Goal: Use online tool/utility: Utilize a website feature to perform a specific function

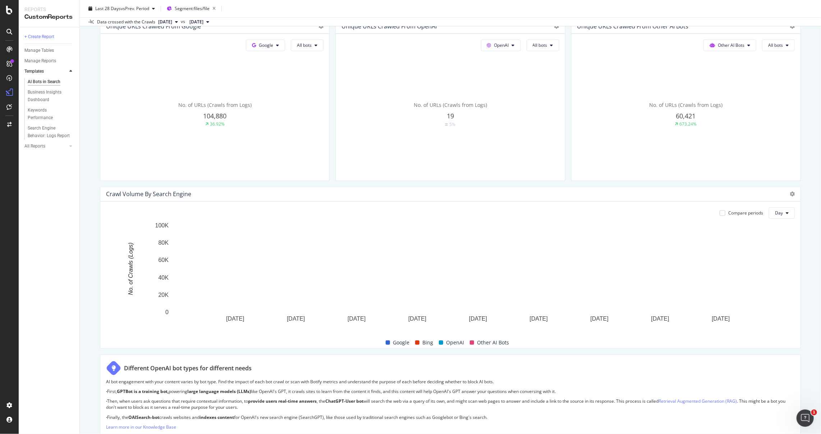
scroll to position [213, 0]
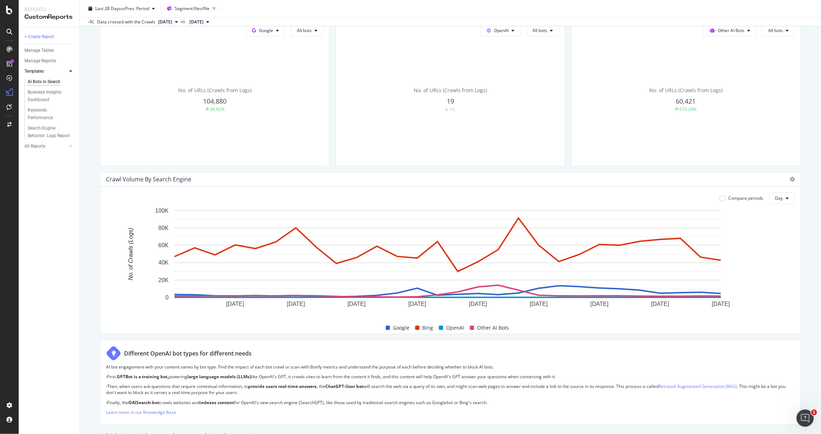
click at [442, 327] on div "OpenAI" at bounding box center [451, 327] width 31 height 9
click at [439, 326] on span at bounding box center [441, 327] width 4 height 4
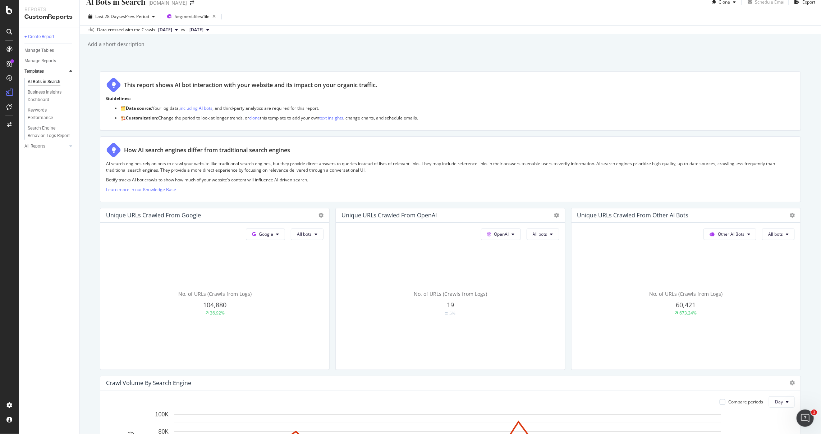
scroll to position [4, 0]
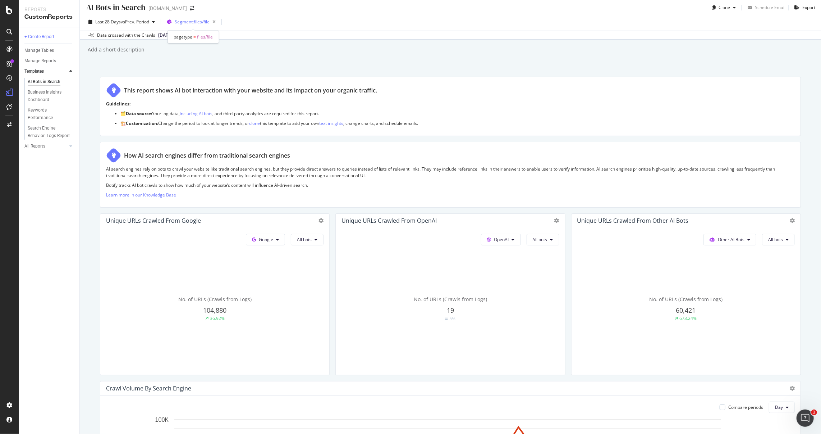
click at [195, 20] on span "Segment: files/file" at bounding box center [192, 22] width 35 height 6
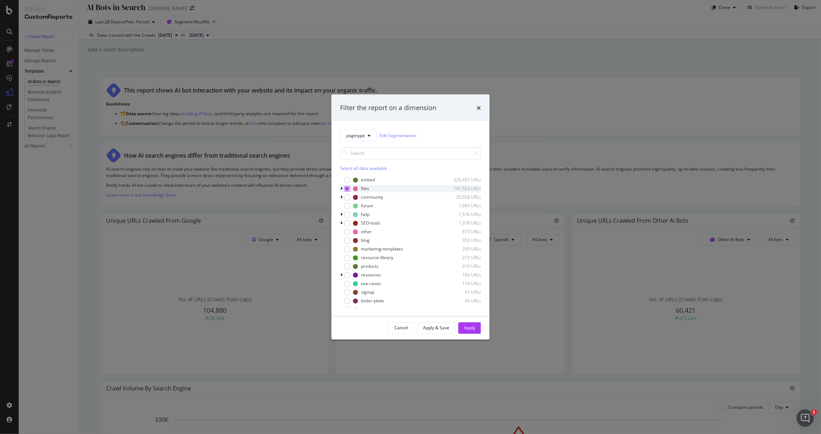
click at [347, 190] on icon "modal" at bounding box center [347, 189] width 3 height 4
click at [343, 189] on icon "modal" at bounding box center [342, 188] width 2 height 4
click at [343, 189] on icon "modal" at bounding box center [341, 188] width 3 height 4
click at [348, 188] on div "modal" at bounding box center [347, 189] width 6 height 6
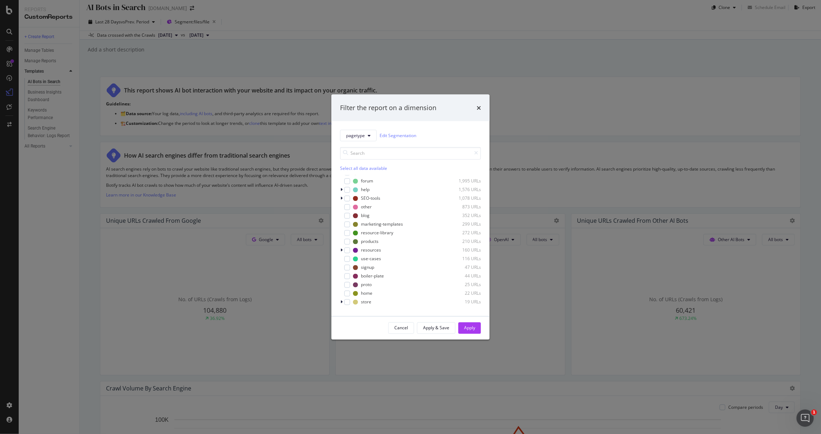
scroll to position [17, 0]
click at [346, 181] on div "modal" at bounding box center [347, 181] width 6 height 6
click at [474, 329] on div "Apply" at bounding box center [469, 328] width 11 height 6
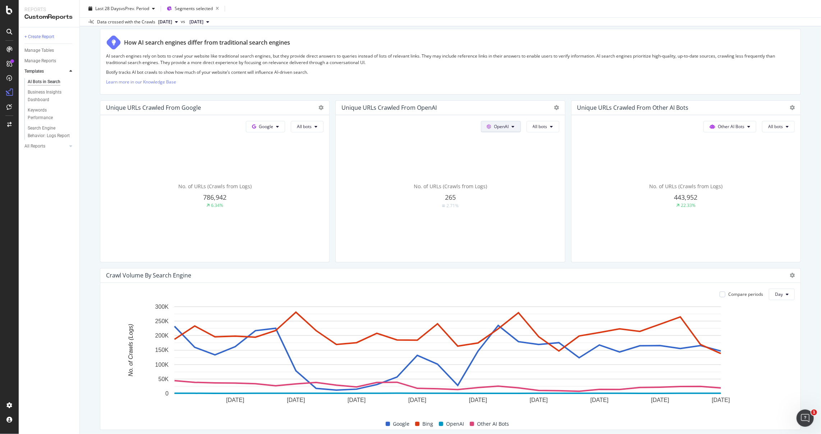
scroll to position [143, 0]
